Goal: Information Seeking & Learning: Learn about a topic

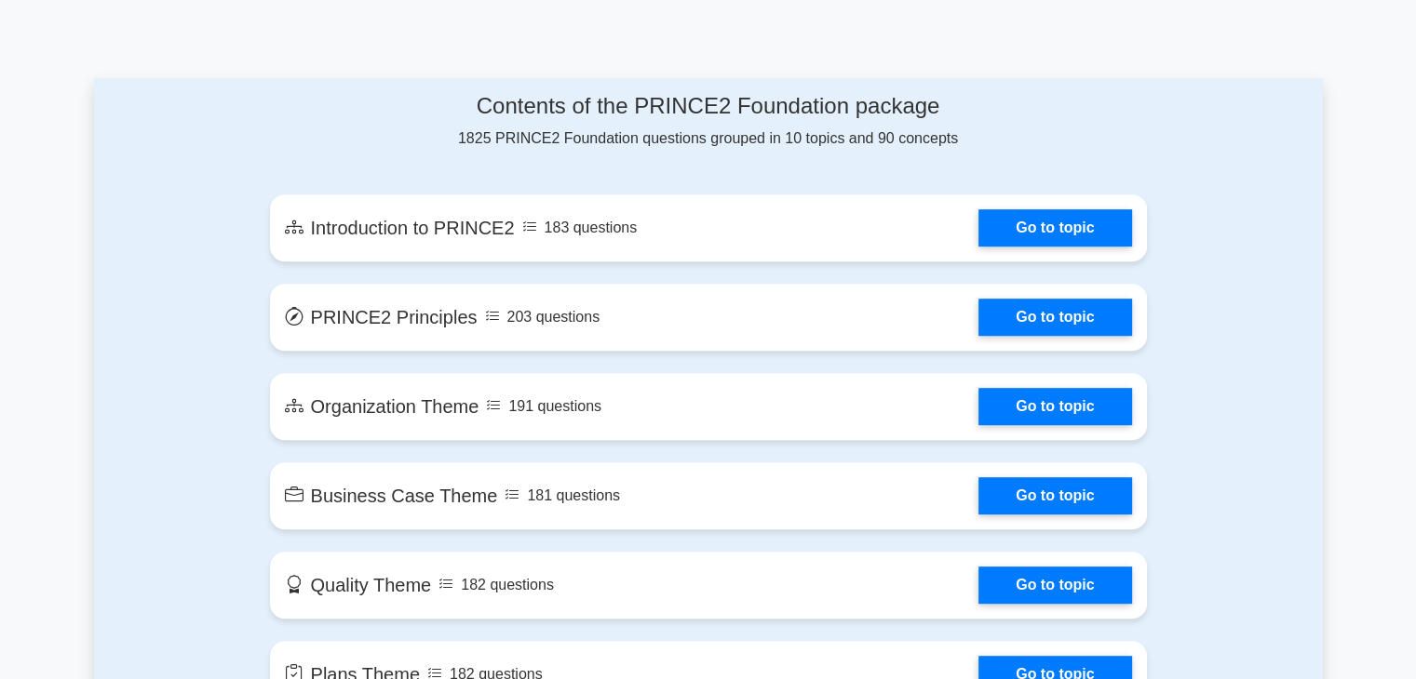
scroll to position [838, 0]
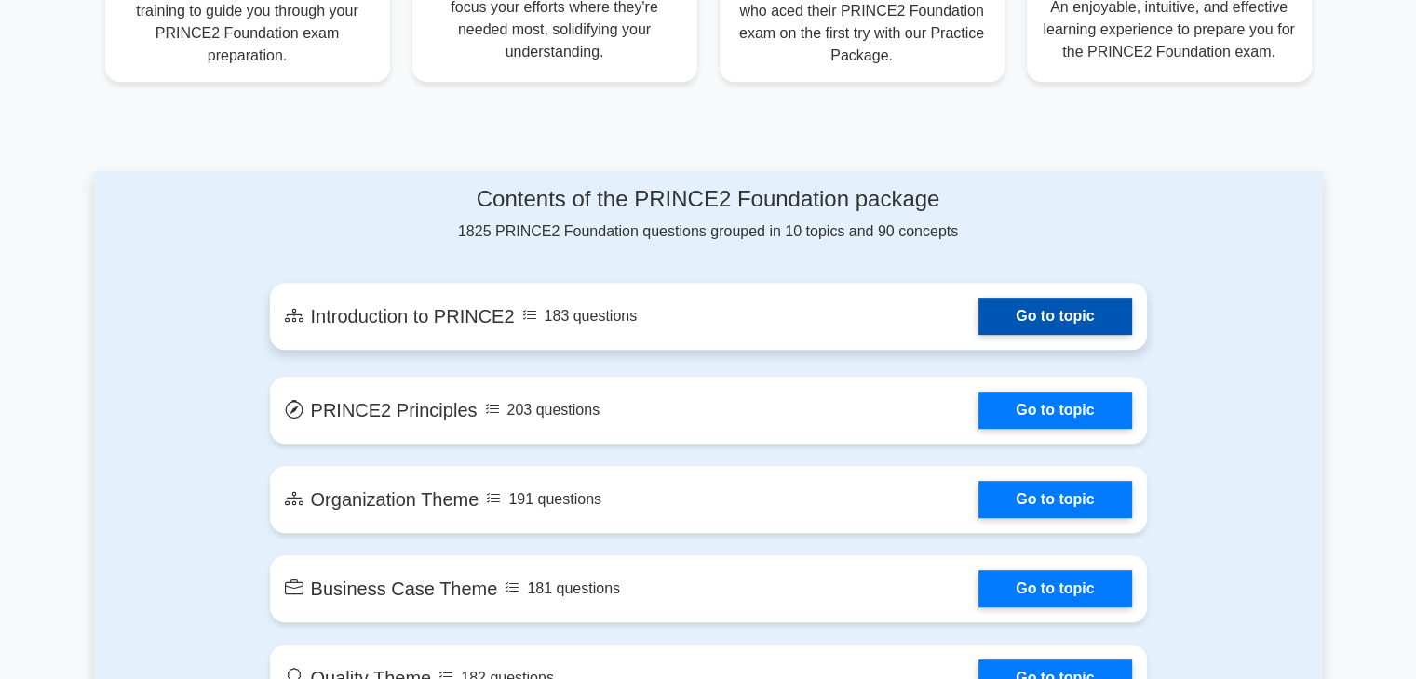
click at [1004, 316] on link "Go to topic" at bounding box center [1054, 316] width 153 height 37
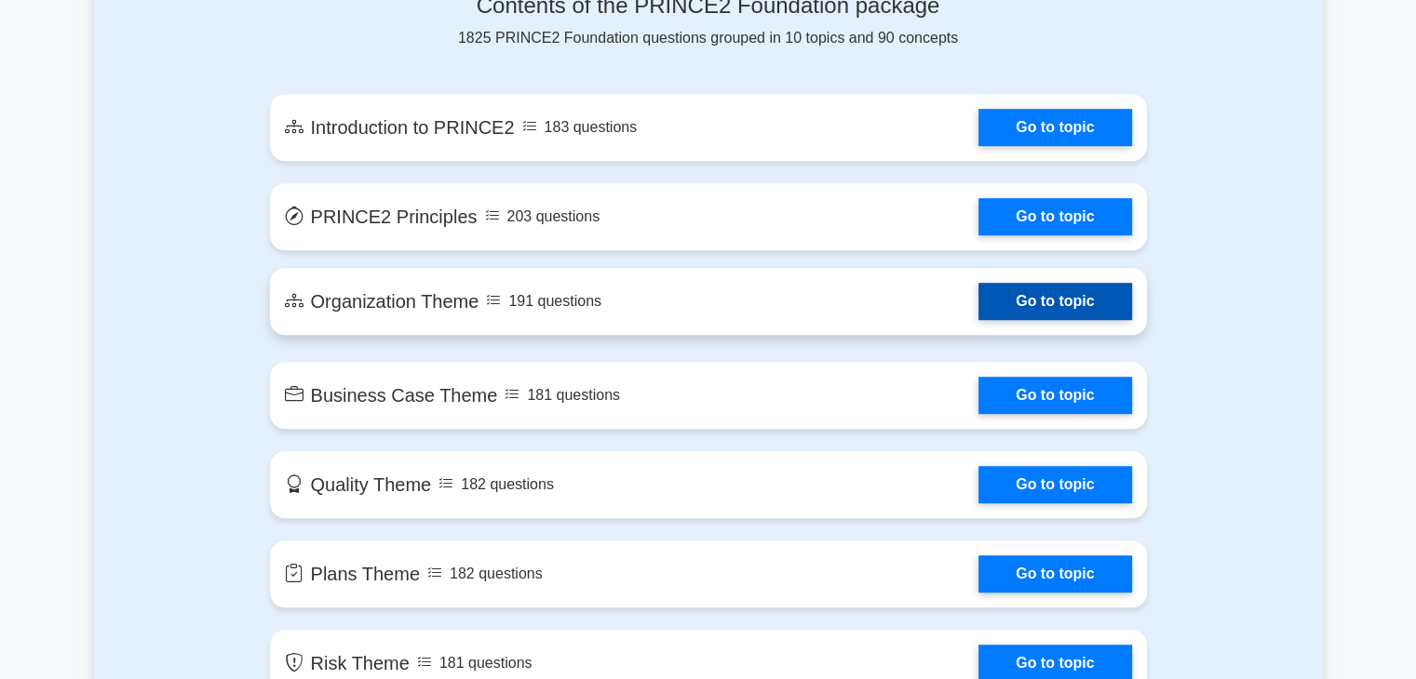
scroll to position [931, 0]
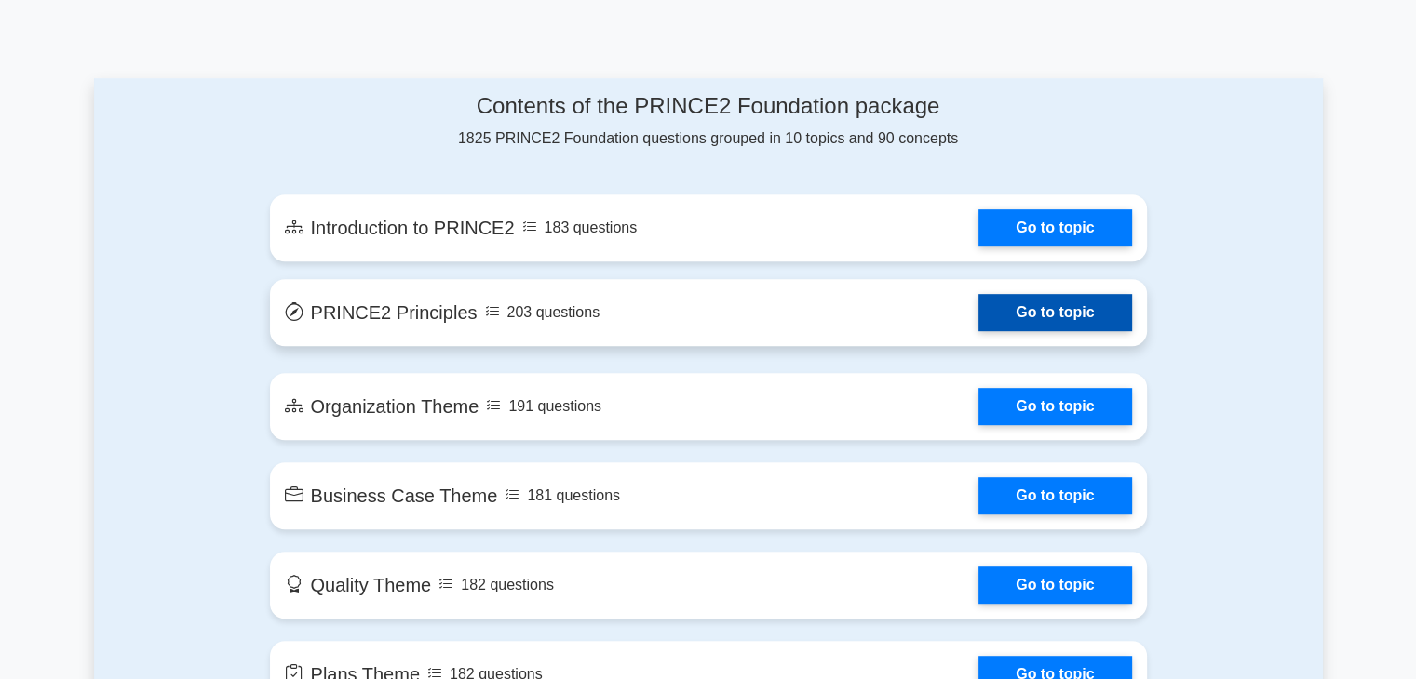
click at [1047, 320] on link "Go to topic" at bounding box center [1054, 312] width 153 height 37
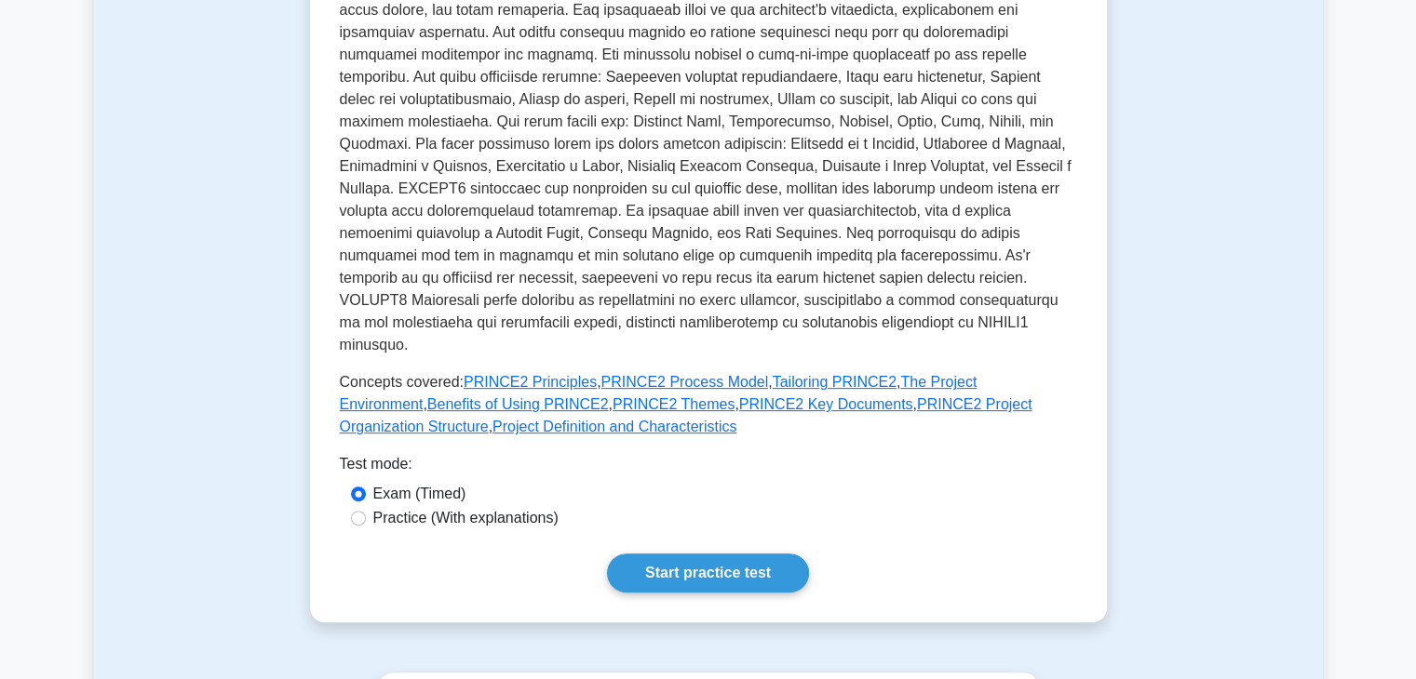
scroll to position [558, 0]
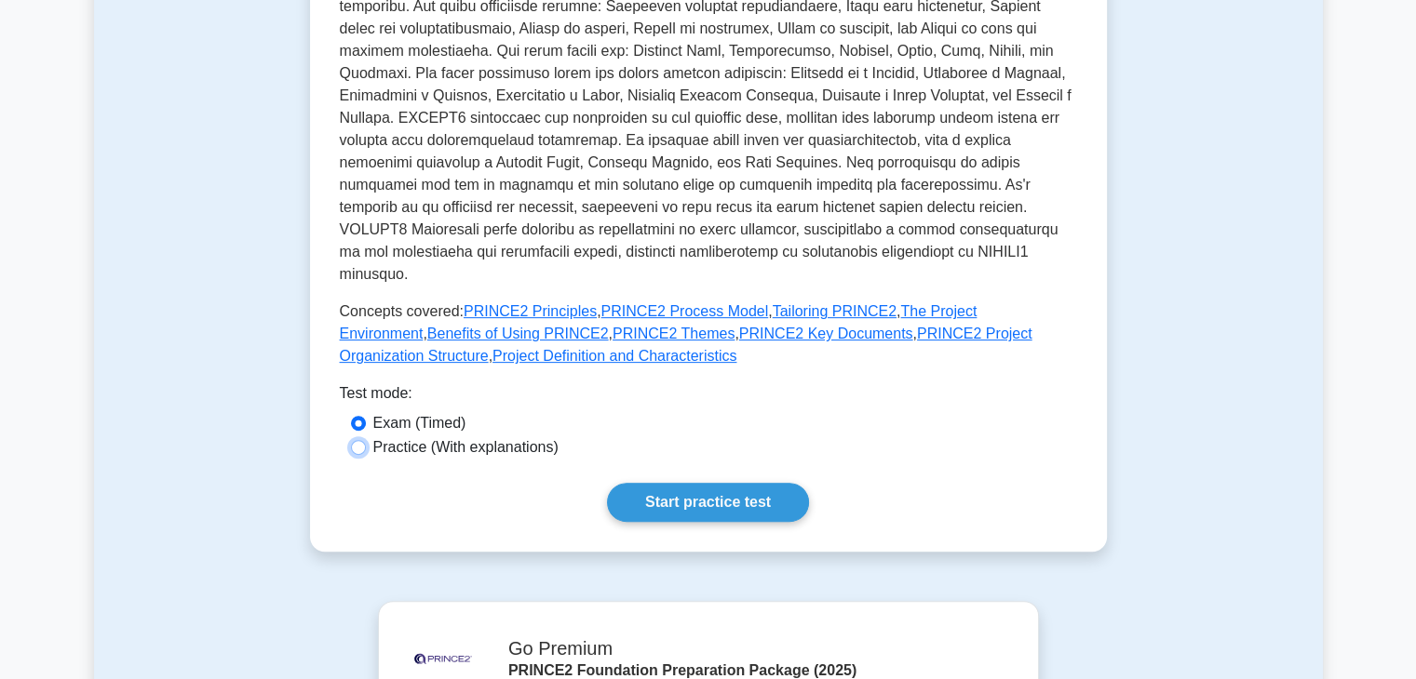
click at [358, 440] on input "Practice (With explanations)" at bounding box center [358, 447] width 15 height 15
radio input "true"
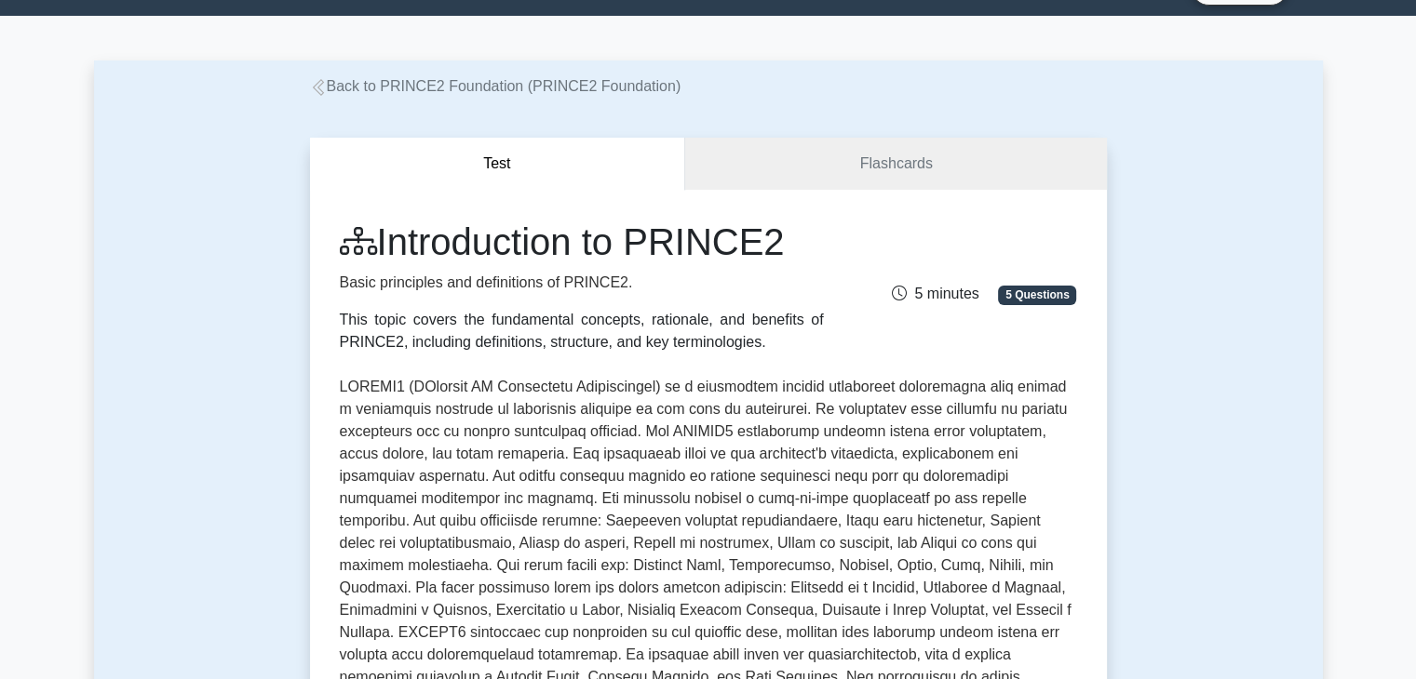
scroll to position [0, 0]
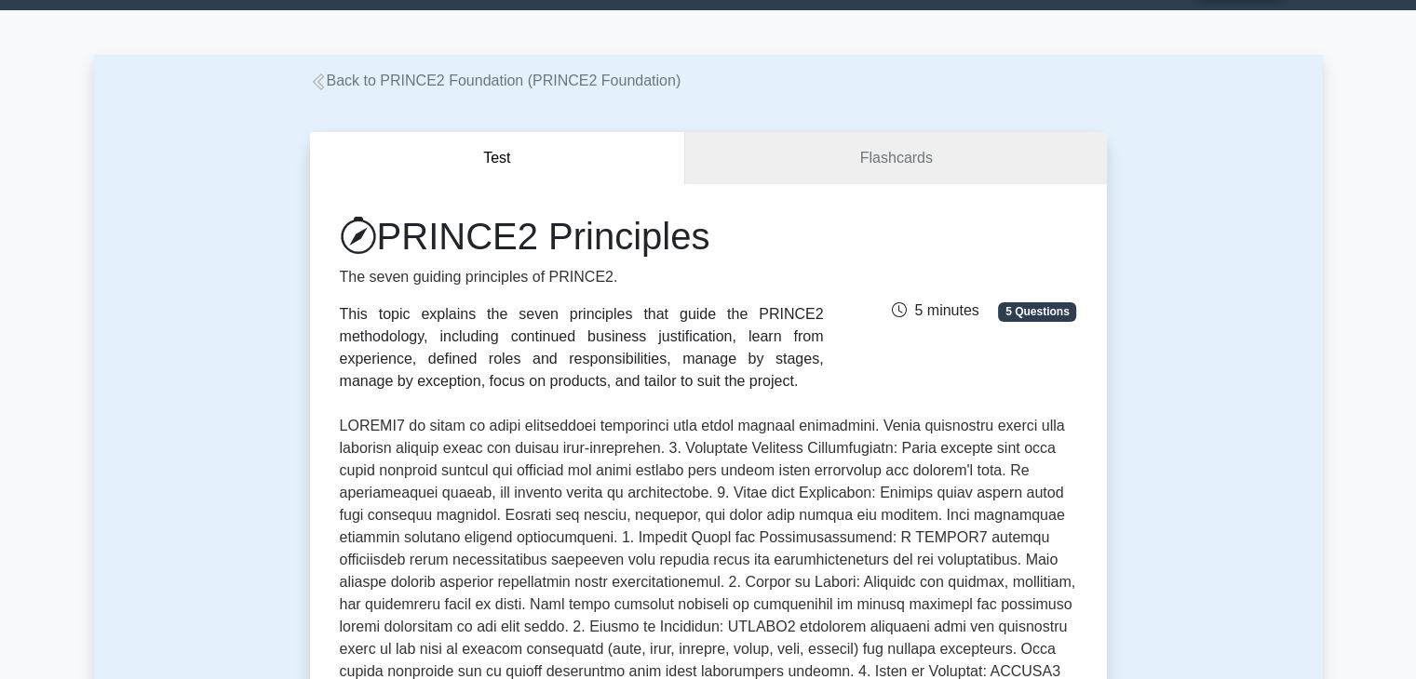
scroll to position [93, 0]
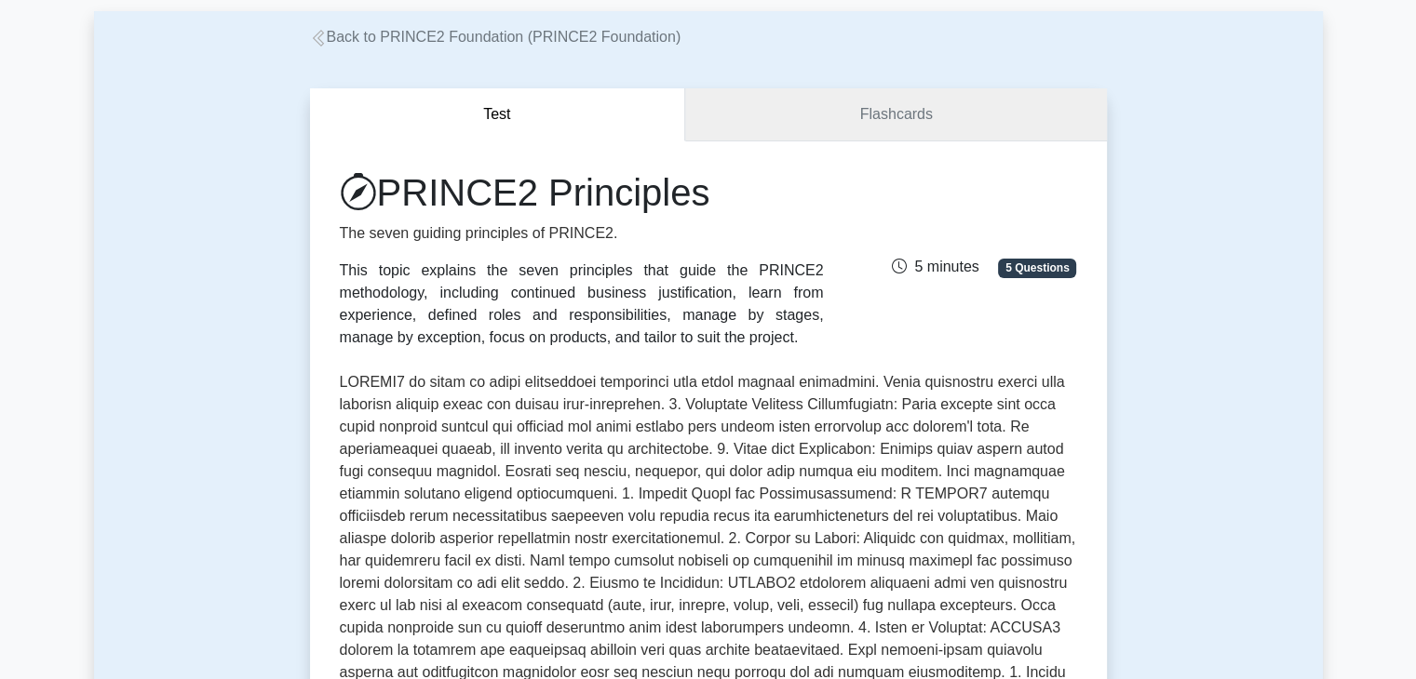
drag, startPoint x: 870, startPoint y: 119, endPoint x: 880, endPoint y: 121, distance: 9.5
click at [871, 118] on link "Flashcards" at bounding box center [895, 114] width 421 height 53
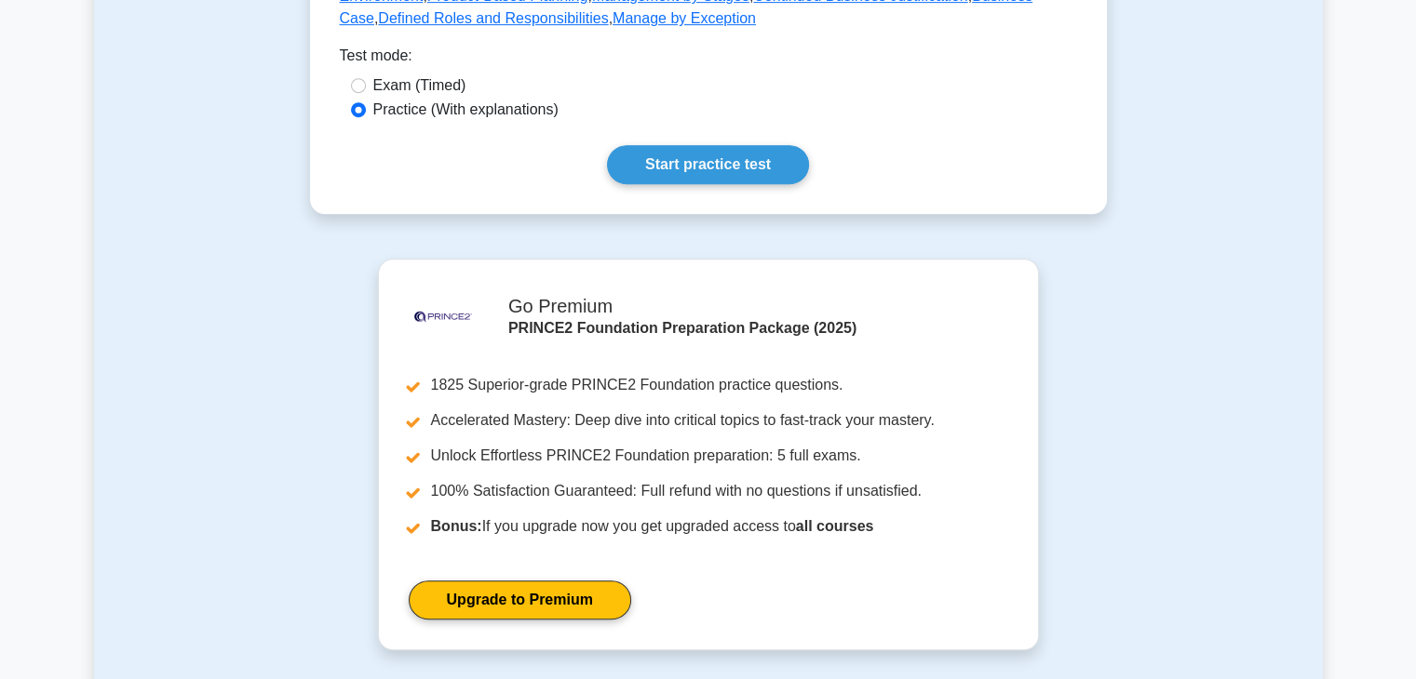
scroll to position [745, 0]
